Goal: Information Seeking & Learning: Learn about a topic

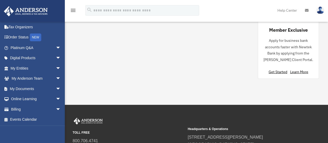
scroll to position [546, 0]
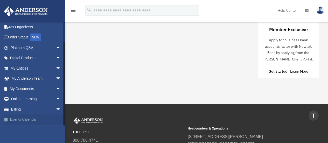
click at [60, 123] on link "Events Calendar" at bounding box center [36, 119] width 65 height 10
click at [37, 101] on link "Online Learning arrow_drop_down" at bounding box center [36, 99] width 65 height 10
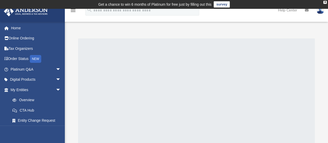
scroll to position [10, 0]
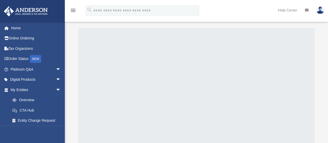
click at [62, 138] on div "[PERSON_NAME][EMAIL_ADDRESS][DOMAIN_NAME] Sign Out [PERSON_NAME][EMAIL_ADDRESS]…" at bounding box center [32, 93] width 65 height 143
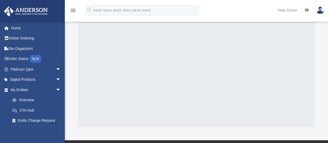
scroll to position [41, 0]
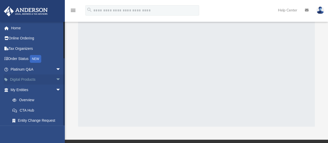
click at [31, 80] on link "Digital Products arrow_drop_down" at bounding box center [36, 79] width 65 height 10
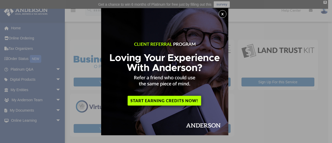
click at [170, 108] on img at bounding box center [164, 71] width 127 height 127
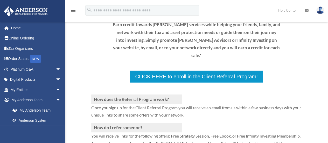
scroll to position [79, 0]
